Goal: Find specific page/section: Find specific page/section

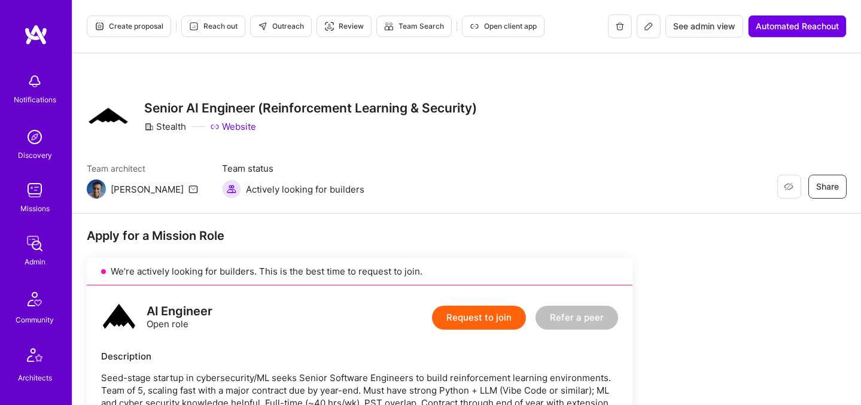
scroll to position [613, 0]
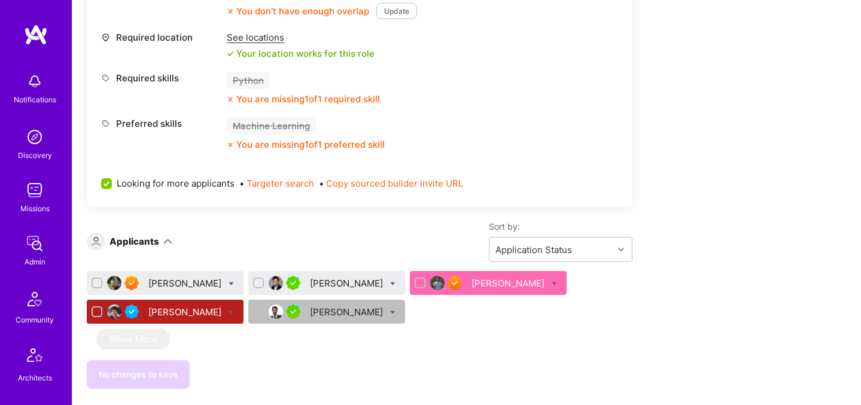
click at [310, 282] on div "[PERSON_NAME]" at bounding box center [347, 283] width 75 height 13
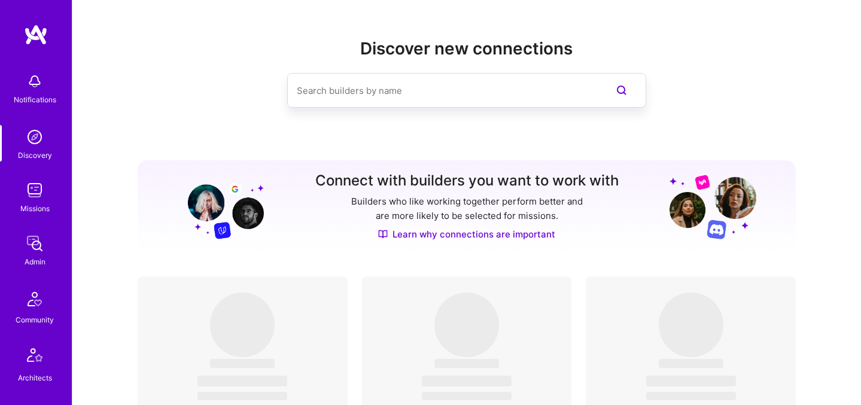
click at [360, 90] on input at bounding box center [443, 90] width 292 height 31
click at [44, 195] on link "Missions" at bounding box center [35, 196] width 74 height 36
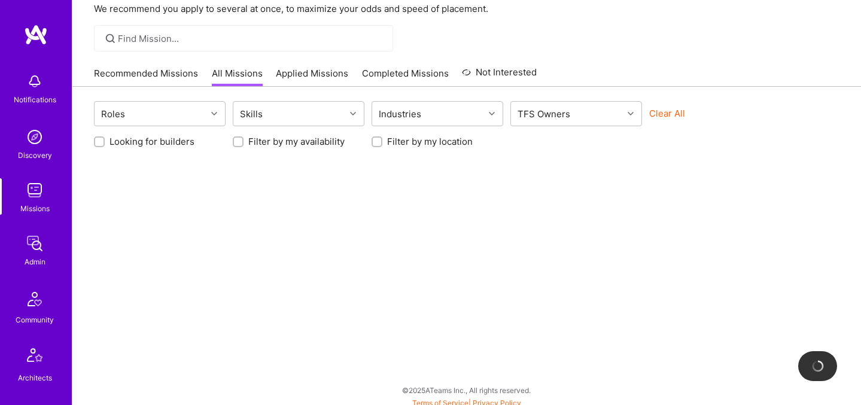
scroll to position [70, 0]
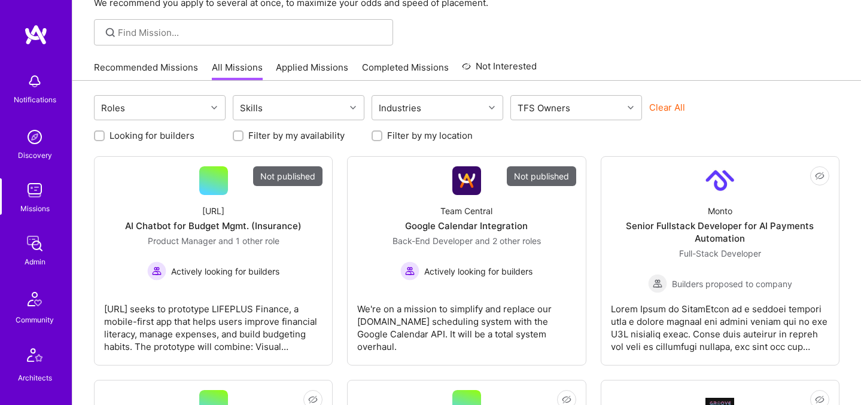
click at [673, 112] on button "Clear All" at bounding box center [667, 107] width 36 height 13
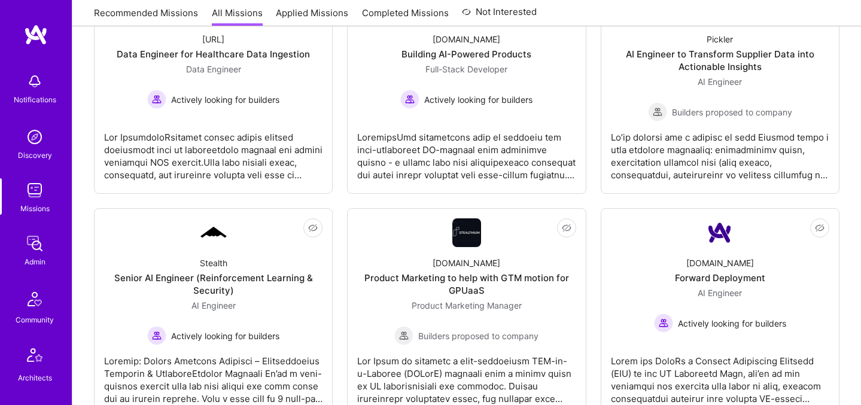
scroll to position [922, 0]
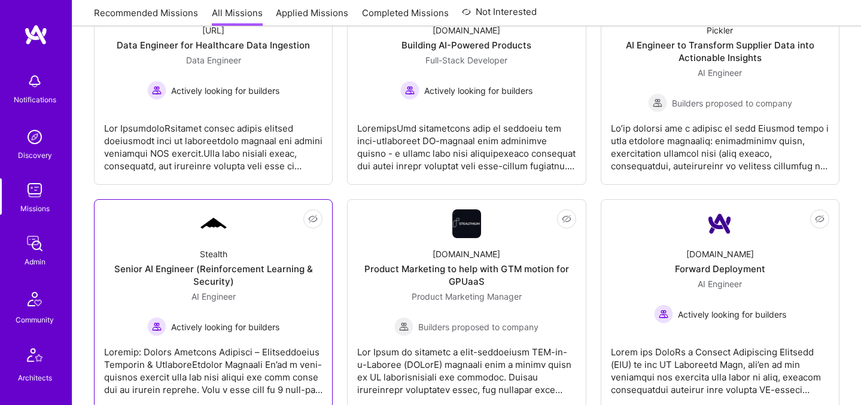
click at [261, 331] on span "Actively looking for builders" at bounding box center [225, 327] width 108 height 13
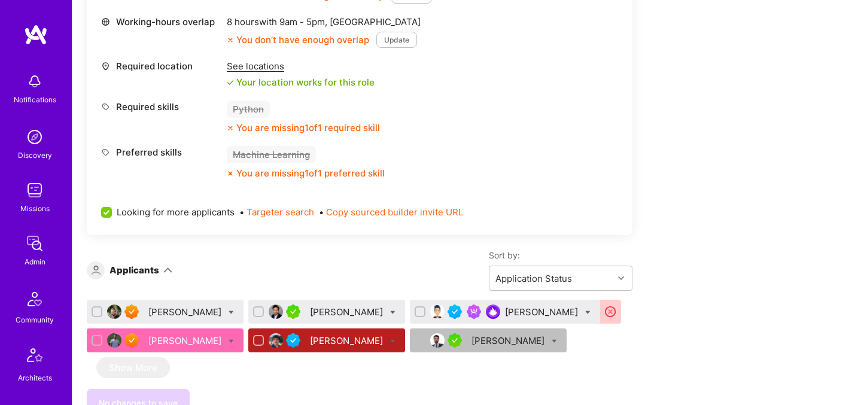
scroll to position [589, 0]
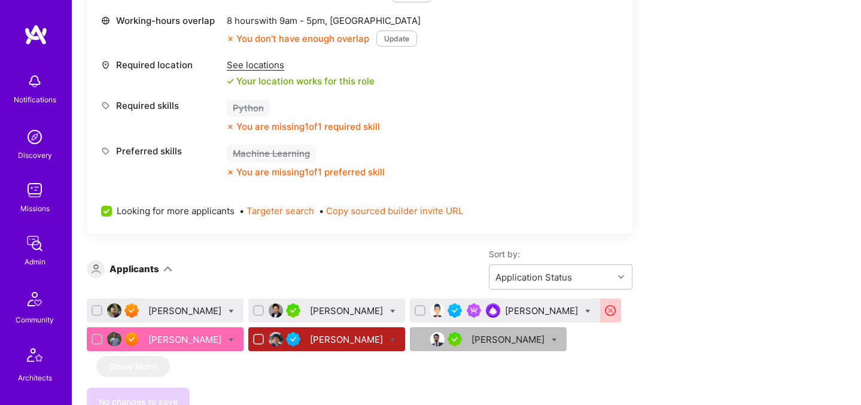
click at [505, 309] on div "Chandan Kumar" at bounding box center [542, 311] width 75 height 13
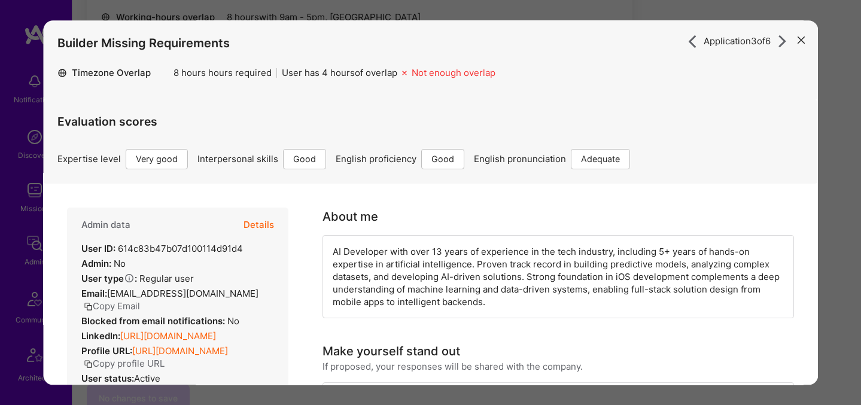
click at [798, 38] on icon "modal" at bounding box center [801, 40] width 7 height 7
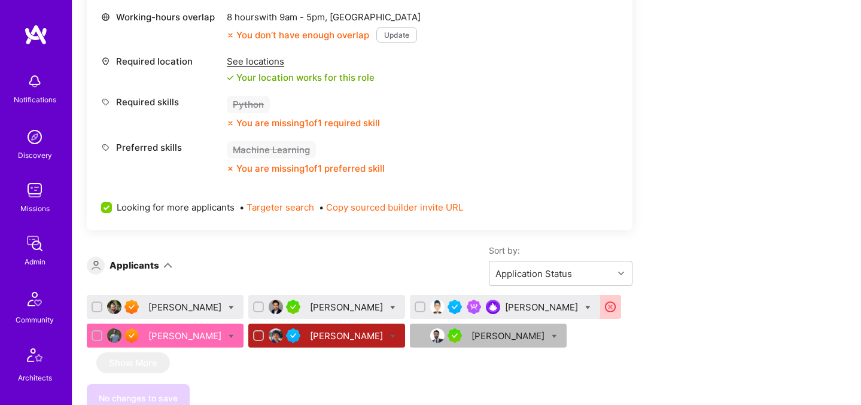
click at [505, 306] on div "[PERSON_NAME]" at bounding box center [542, 307] width 75 height 13
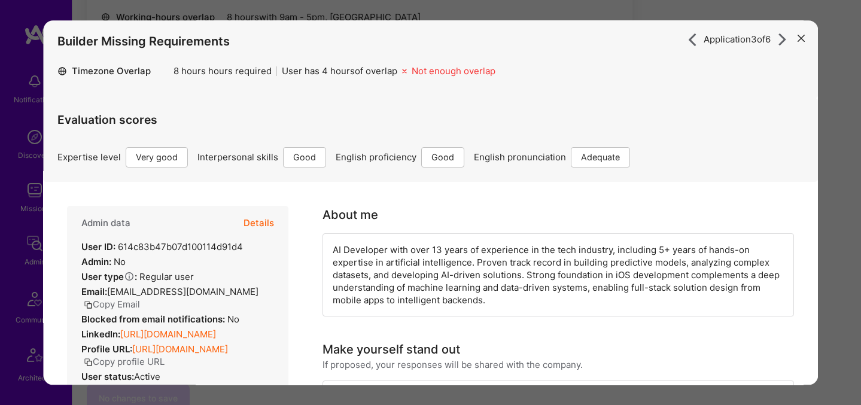
scroll to position [1, 0]
click at [795, 34] on button "modal" at bounding box center [801, 39] width 14 height 20
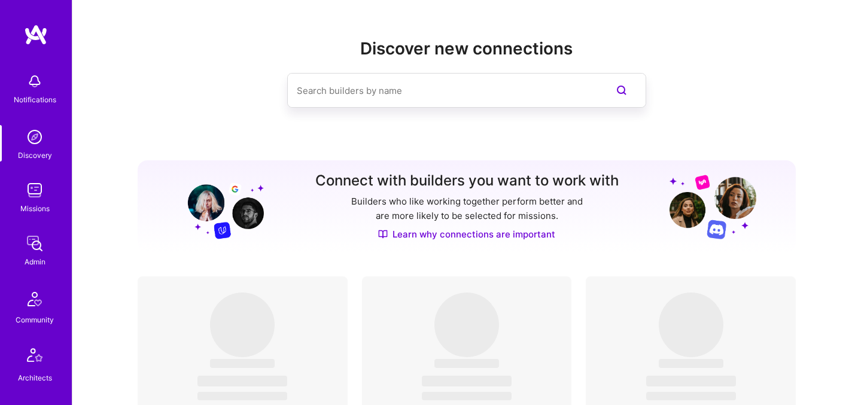
click at [25, 196] on img at bounding box center [35, 190] width 24 height 24
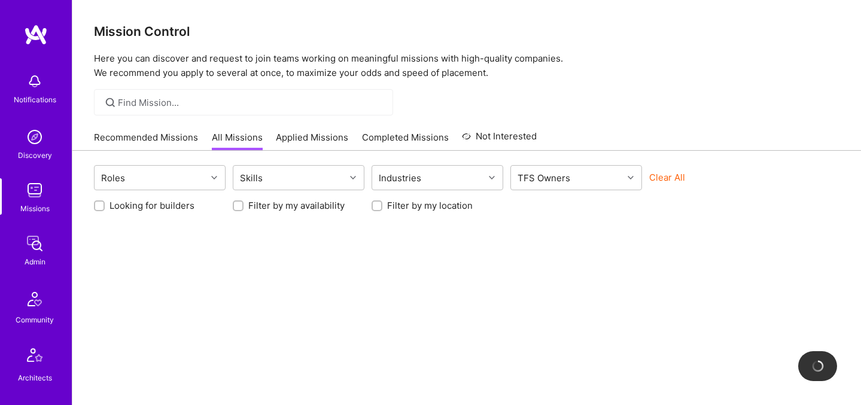
click at [663, 178] on button "Clear All" at bounding box center [667, 177] width 36 height 13
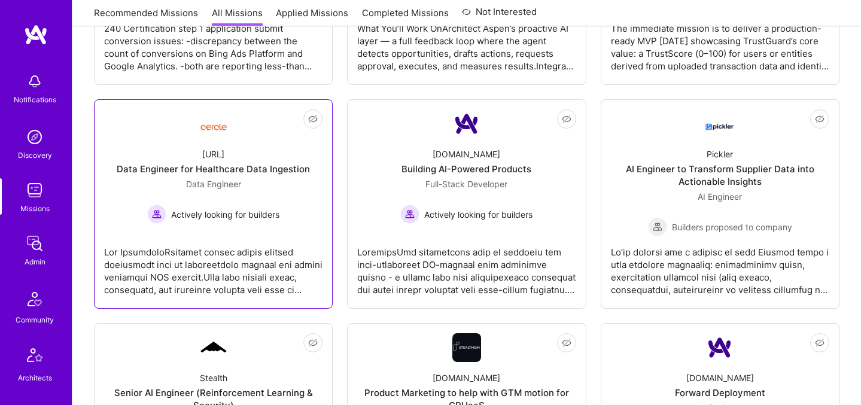
scroll to position [894, 0]
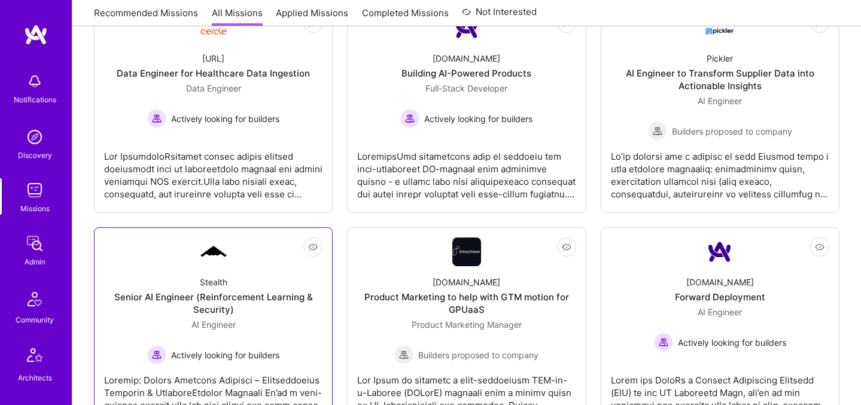
click at [263, 298] on div "Senior AI Engineer (Reinforcement Learning & Security)" at bounding box center [213, 303] width 218 height 25
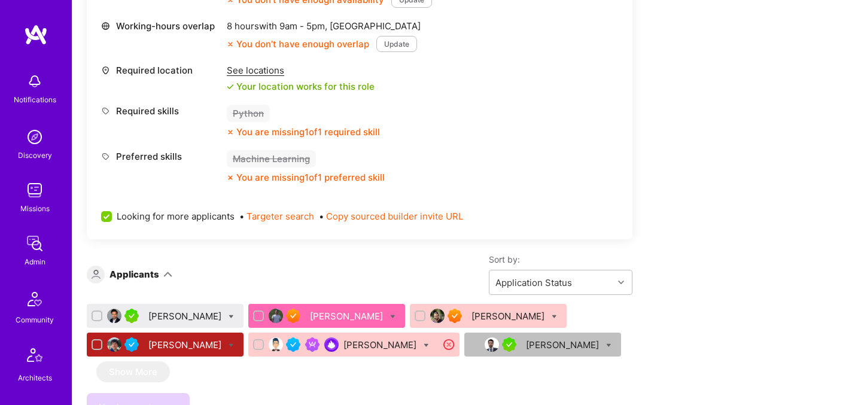
scroll to position [620, 0]
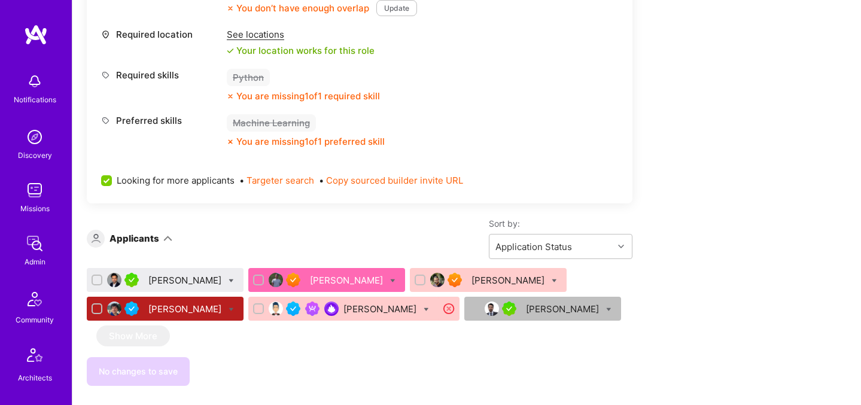
click at [159, 282] on div "[PERSON_NAME]" at bounding box center [185, 280] width 75 height 13
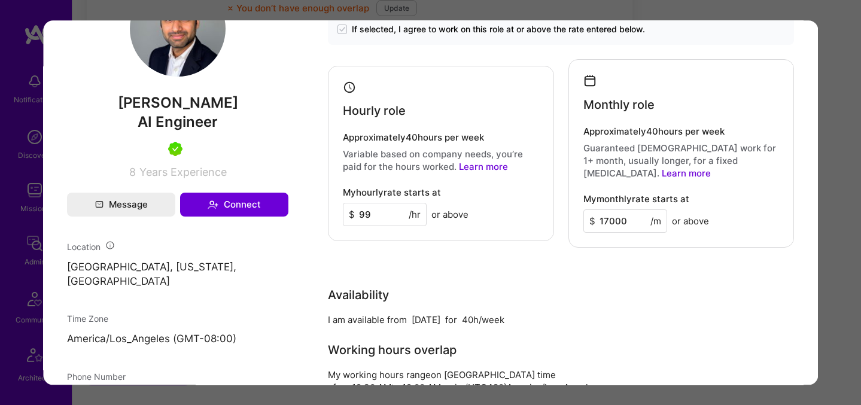
scroll to position [714, 0]
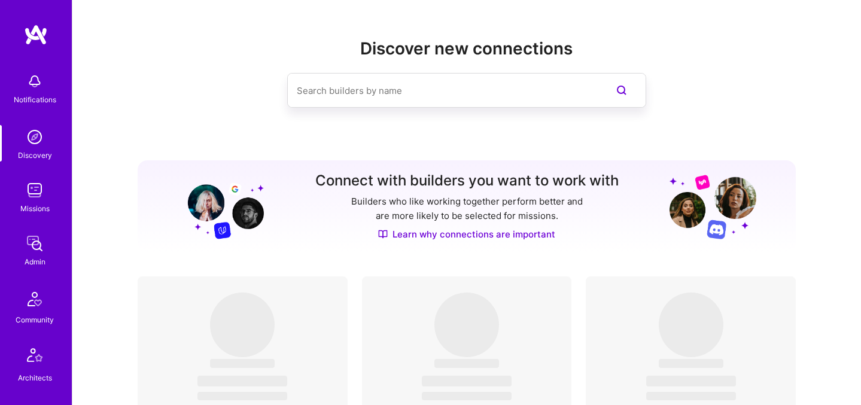
click at [32, 245] on img at bounding box center [35, 244] width 24 height 24
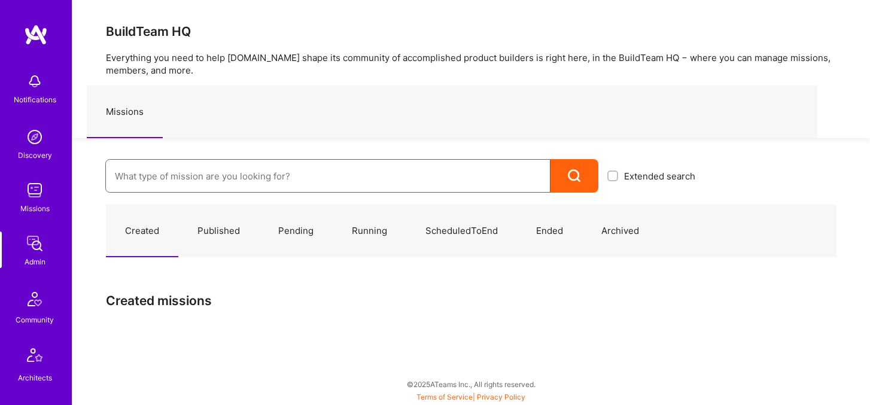
click at [348, 182] on input at bounding box center [328, 176] width 426 height 31
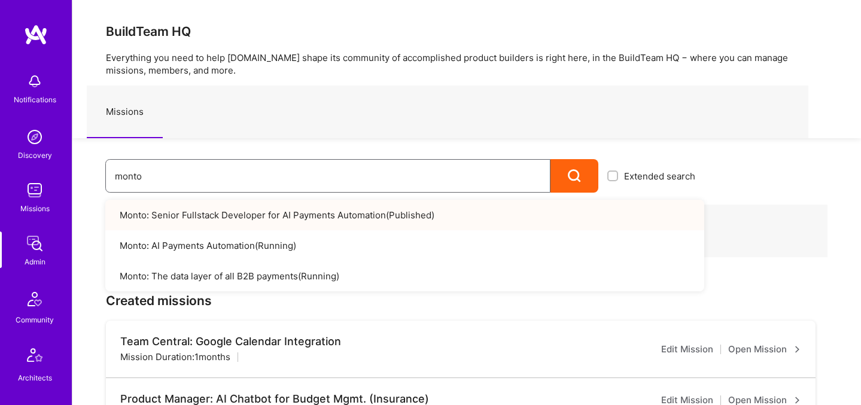
type input "monto"
click at [448, 218] on link "Monto: Senior Fullstack Developer for AI Payments Automation ( Published )" at bounding box center [404, 215] width 599 height 31
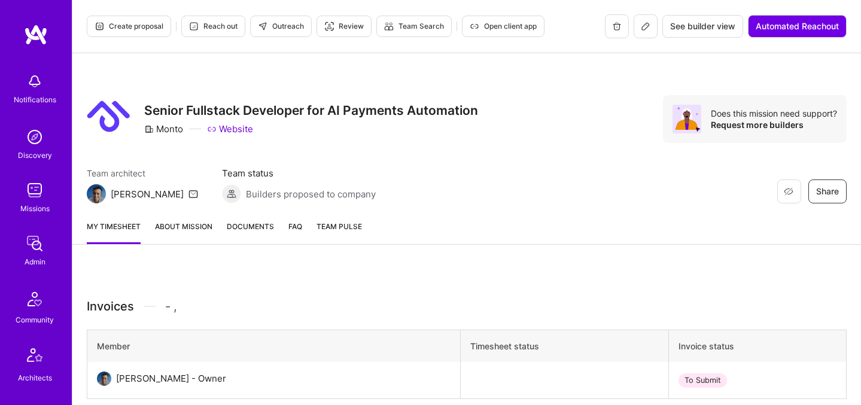
click at [23, 197] on img at bounding box center [35, 190] width 24 height 24
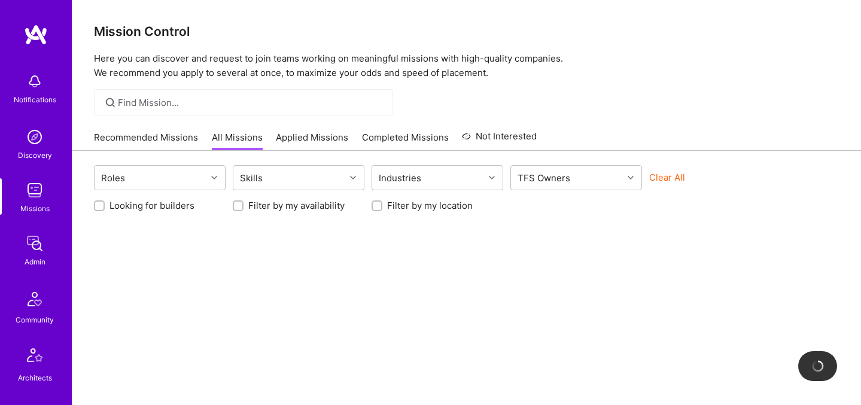
click at [670, 174] on button "Clear All" at bounding box center [667, 177] width 36 height 13
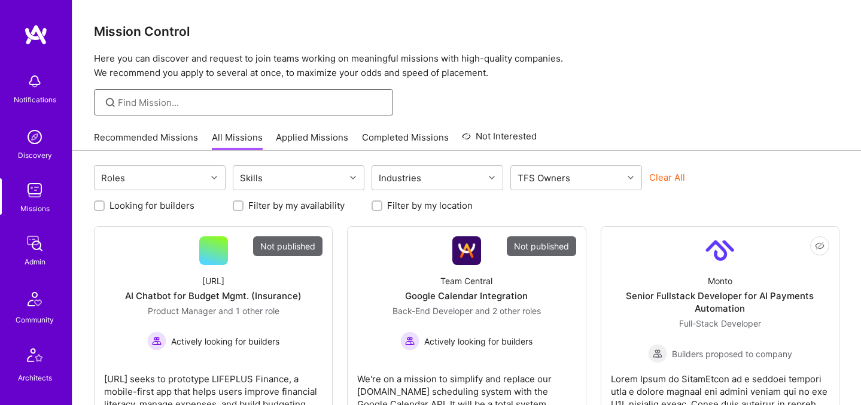
click at [233, 106] on input at bounding box center [251, 102] width 266 height 13
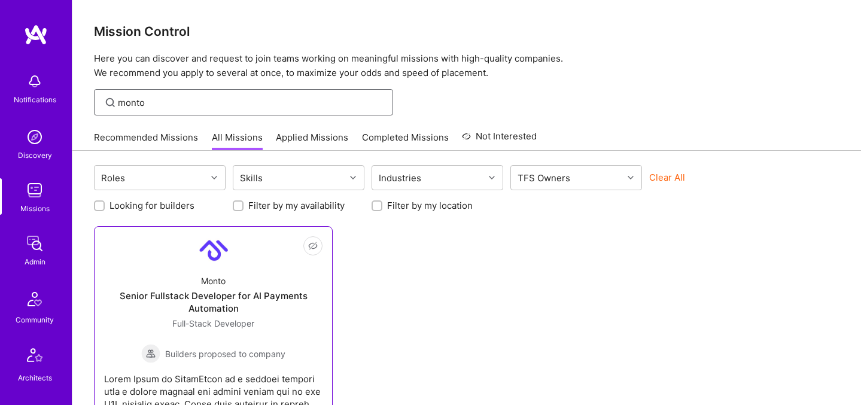
type input "monto"
click at [267, 322] on div "Full-Stack Developer Builders proposed to company" at bounding box center [213, 340] width 144 height 46
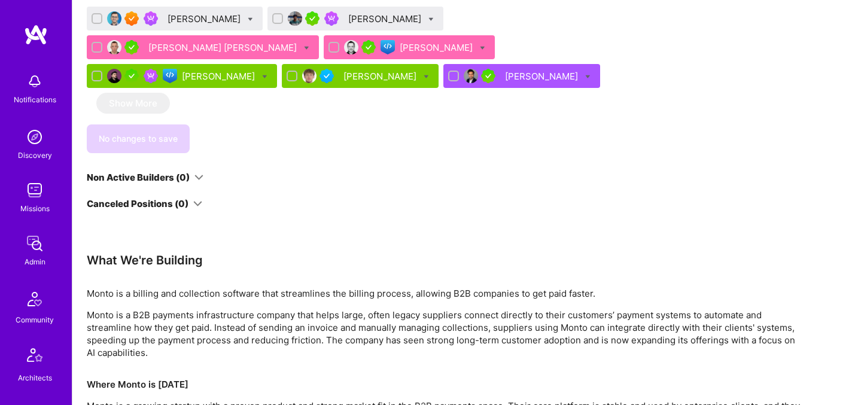
scroll to position [577, 0]
